Goal: Use online tool/utility: Utilize a website feature to perform a specific function

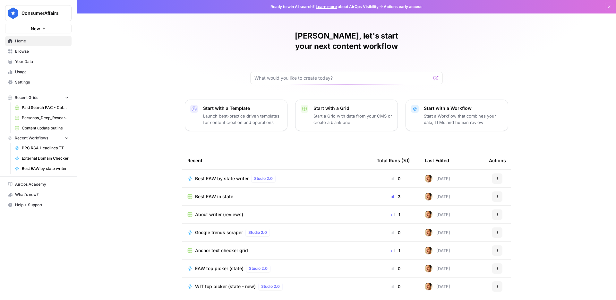
click at [33, 50] on span "Browse" at bounding box center [42, 51] width 54 height 6
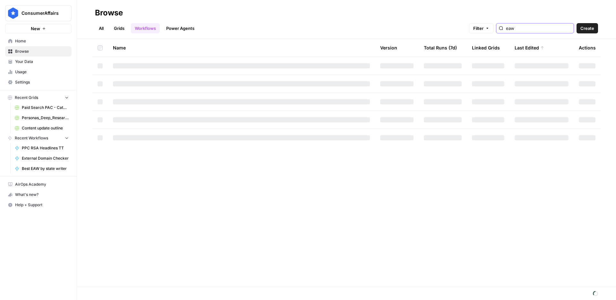
click at [549, 30] on input "eaw" at bounding box center [538, 28] width 65 height 6
type input "e"
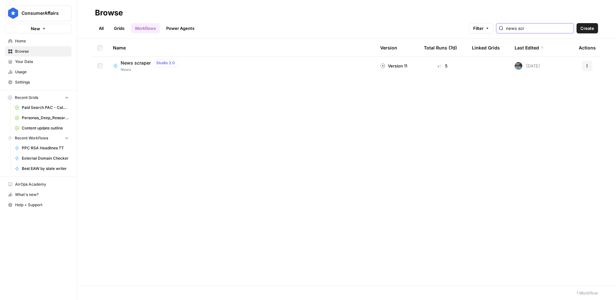
type input "news scr"
click at [585, 68] on button "Actions" at bounding box center [587, 66] width 10 height 10
click at [134, 63] on span "News scraper" at bounding box center [136, 63] width 30 height 6
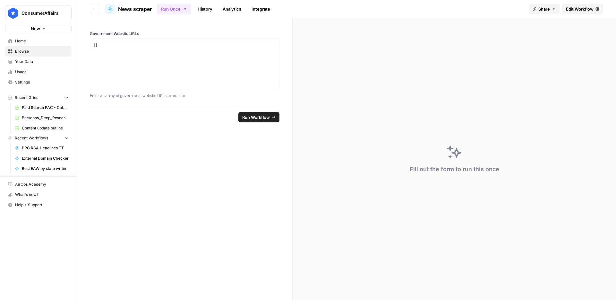
click at [201, 12] on link "History" at bounding box center [205, 9] width 22 height 10
click at [179, 10] on button "Run Once" at bounding box center [174, 9] width 34 height 11
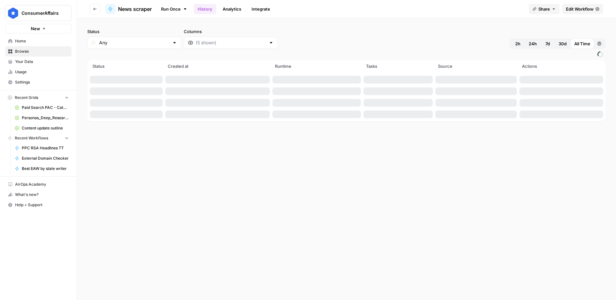
click at [187, 60] on th "Created at" at bounding box center [217, 67] width 107 height 14
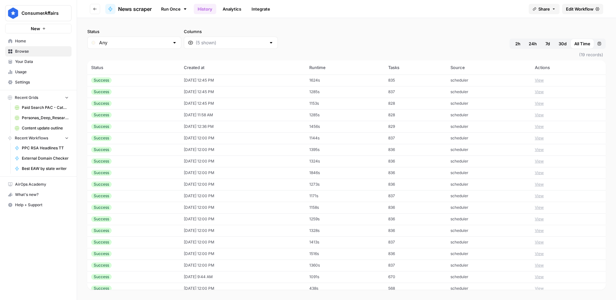
click at [184, 12] on link "Run Once" at bounding box center [174, 9] width 34 height 11
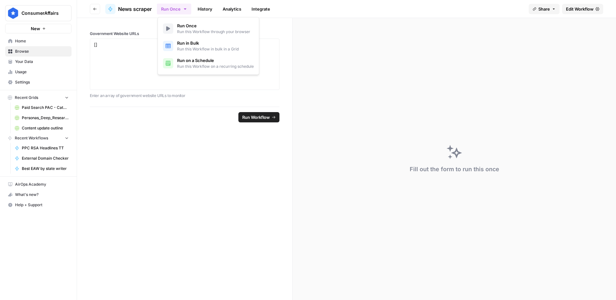
drag, startPoint x: 184, startPoint y: 4, endPoint x: 184, endPoint y: 8, distance: 3.5
click at [184, 4] on button "Run Once" at bounding box center [174, 9] width 34 height 11
click at [192, 59] on span "Run on a Schedule" at bounding box center [215, 60] width 77 height 6
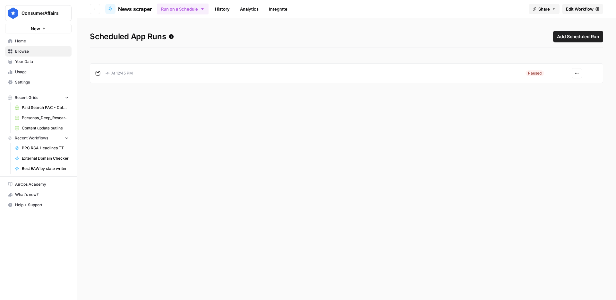
click at [586, 78] on div "Actions" at bounding box center [577, 73] width 42 height 10
click at [582, 76] on button "Actions" at bounding box center [577, 73] width 10 height 10
click at [581, 76] on button "Actions" at bounding box center [577, 73] width 10 height 10
click at [563, 86] on span "Resume" at bounding box center [561, 88] width 28 height 6
